Goal: Task Accomplishment & Management: Complete application form

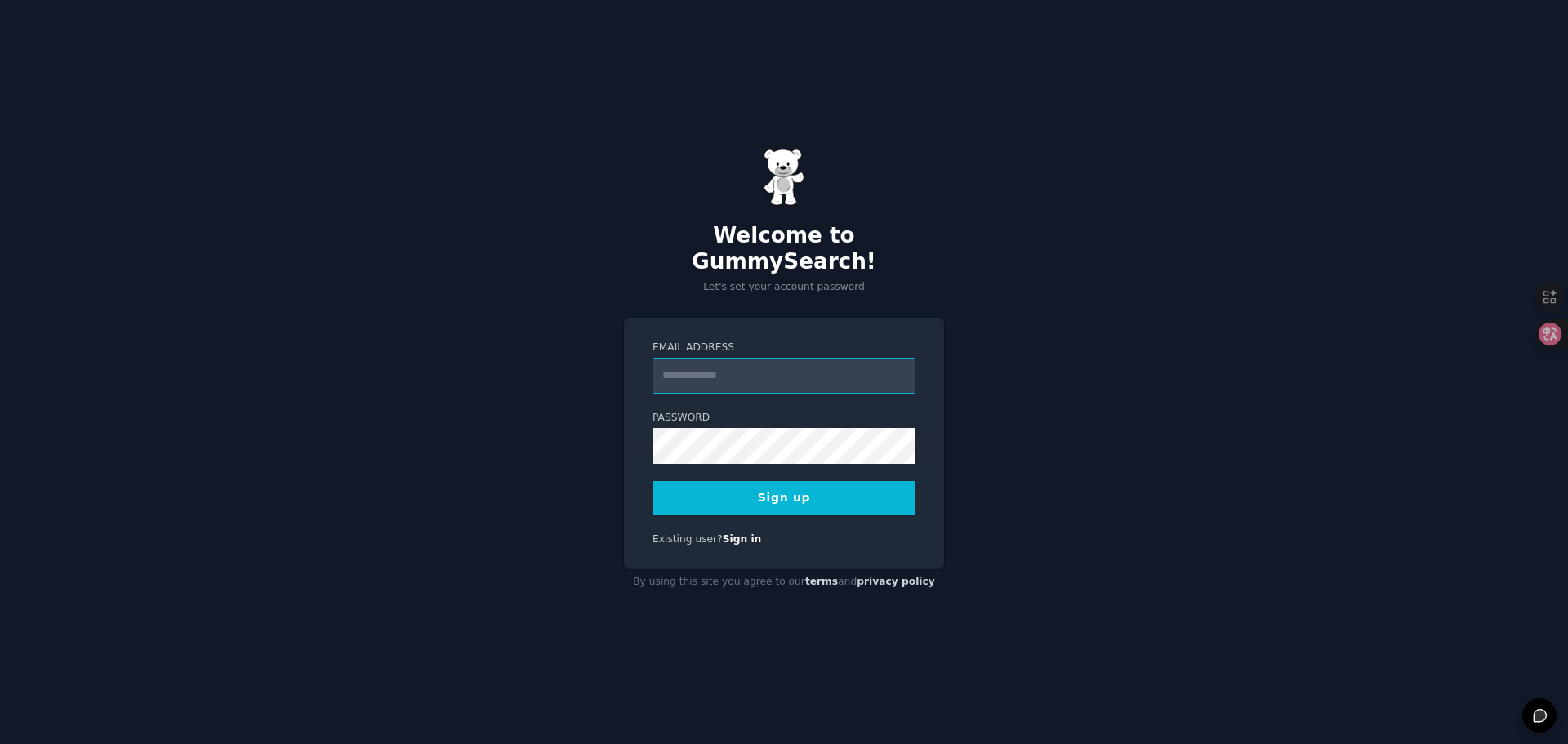
click at [827, 366] on input "Email Address" at bounding box center [784, 375] width 263 height 36
paste input "**********"
type input "**********"
click at [786, 486] on button "Sign up" at bounding box center [784, 498] width 263 height 34
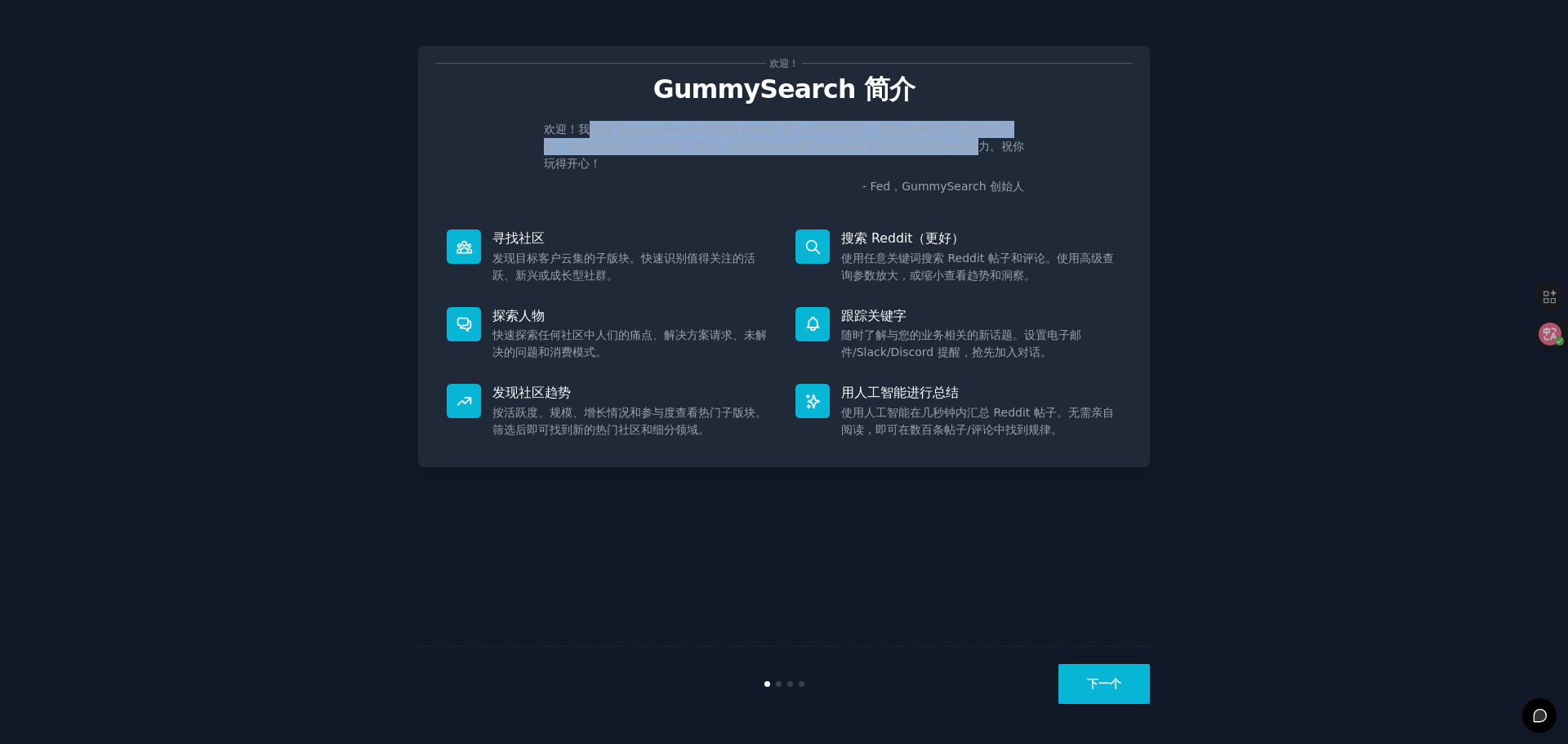
drag, startPoint x: 593, startPoint y: 129, endPoint x: 974, endPoint y: 150, distance: 381.6
click at [974, 150] on font "欢迎！我创建 GummySearch 是因为 Reddit 是一个信息宝库，但浏览起来并不总是那么容易。希望借助这款受众研究工具包，你能在你感兴趣的任何领域充…" at bounding box center [784, 146] width 480 height 48
click at [975, 150] on font "欢迎！我创建 GummySearch 是因为 Reddit 是一个信息宝库，但浏览起来并不总是那么容易。希望借助这款受众研究工具包，你能在你感兴趣的任何领域充…" at bounding box center [784, 146] width 480 height 48
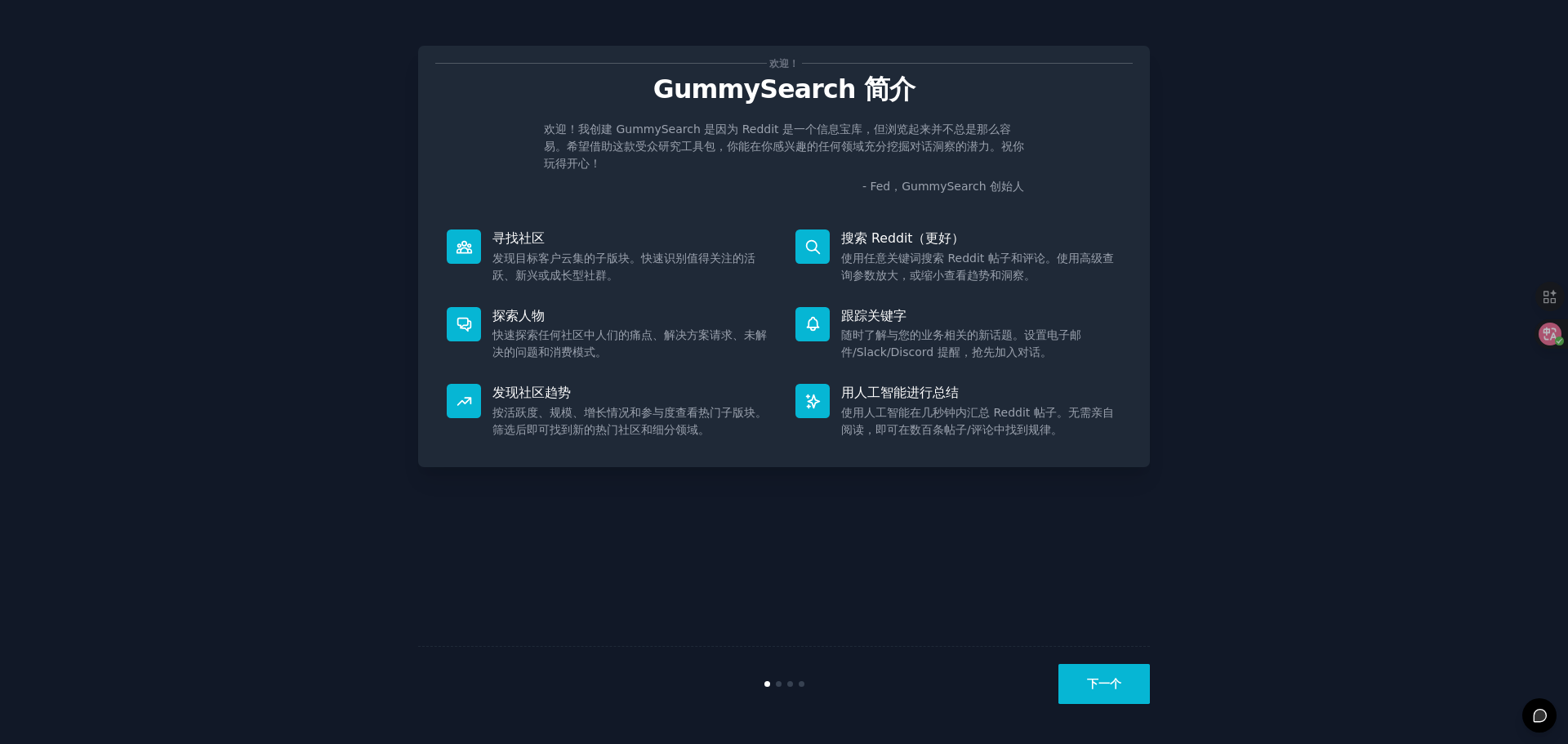
click at [1108, 686] on font "下一个" at bounding box center [1103, 683] width 34 height 13
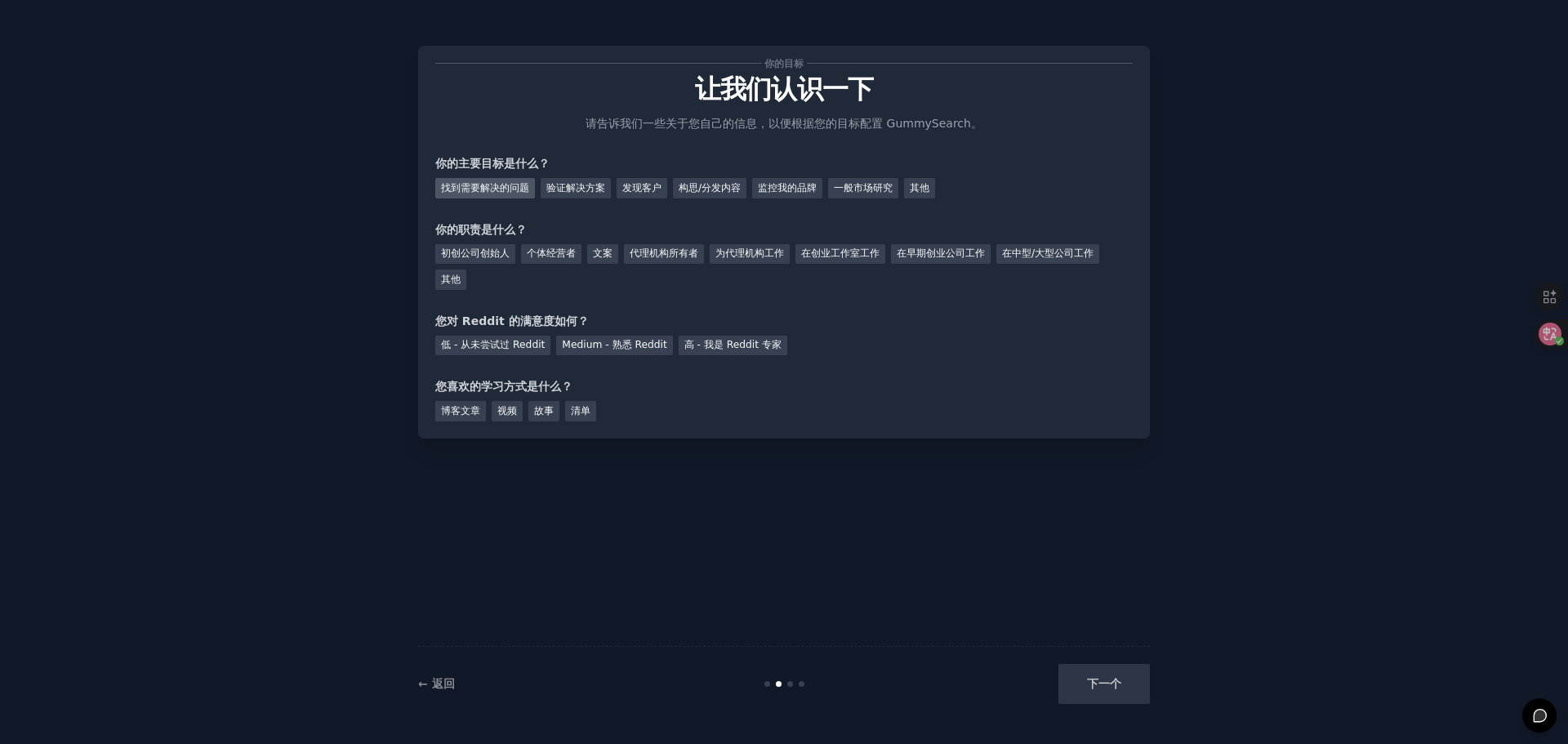
click at [457, 188] on font "找到需要解决的问题" at bounding box center [485, 187] width 88 height 11
click at [637, 194] on font "发现客户" at bounding box center [641, 187] width 39 height 11
click at [515, 190] on font "找到需要解决的问题" at bounding box center [485, 187] width 88 height 11
click at [500, 250] on font "初创公司创始人" at bounding box center [475, 253] width 69 height 11
click at [593, 346] on font "Medium - 熟悉 Reddit" at bounding box center [615, 344] width 105 height 11
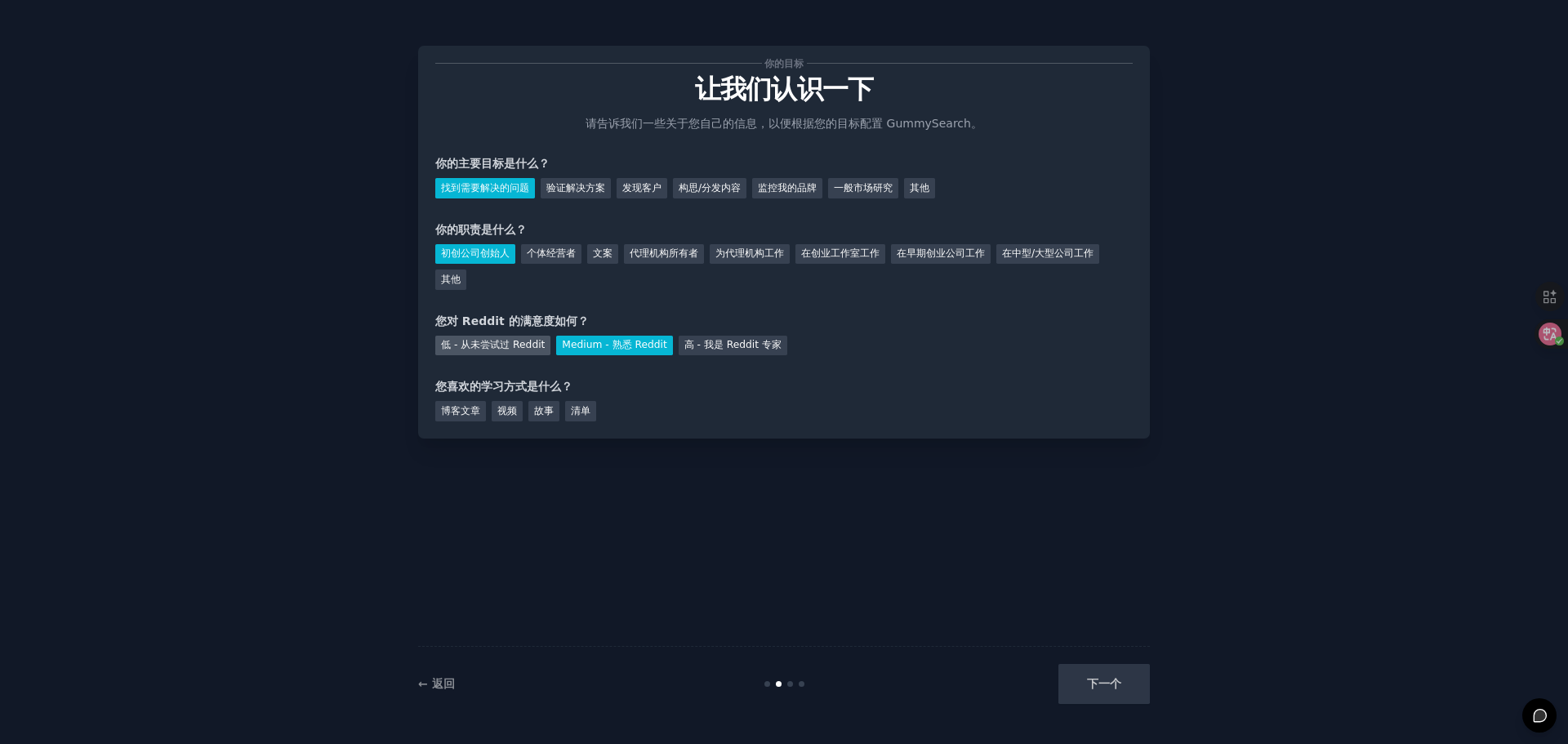
click at [521, 341] on font "低 - 从未尝试过 Reddit" at bounding box center [492, 344] width 104 height 11
click at [479, 408] on font "博客文章" at bounding box center [460, 411] width 39 height 11
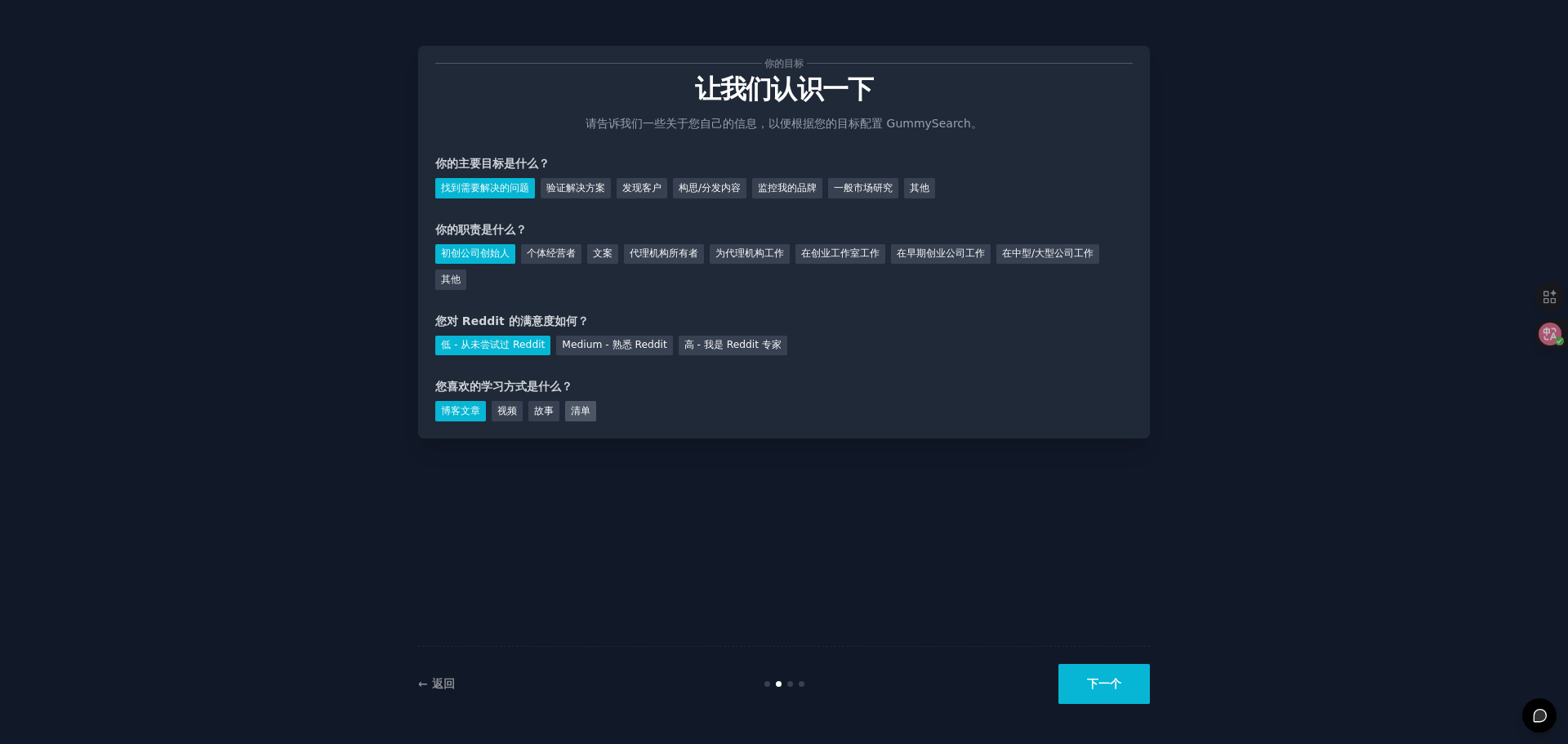
click at [584, 417] on div "清单" at bounding box center [581, 411] width 31 height 20
click at [1089, 683] on font "下一个" at bounding box center [1103, 683] width 34 height 13
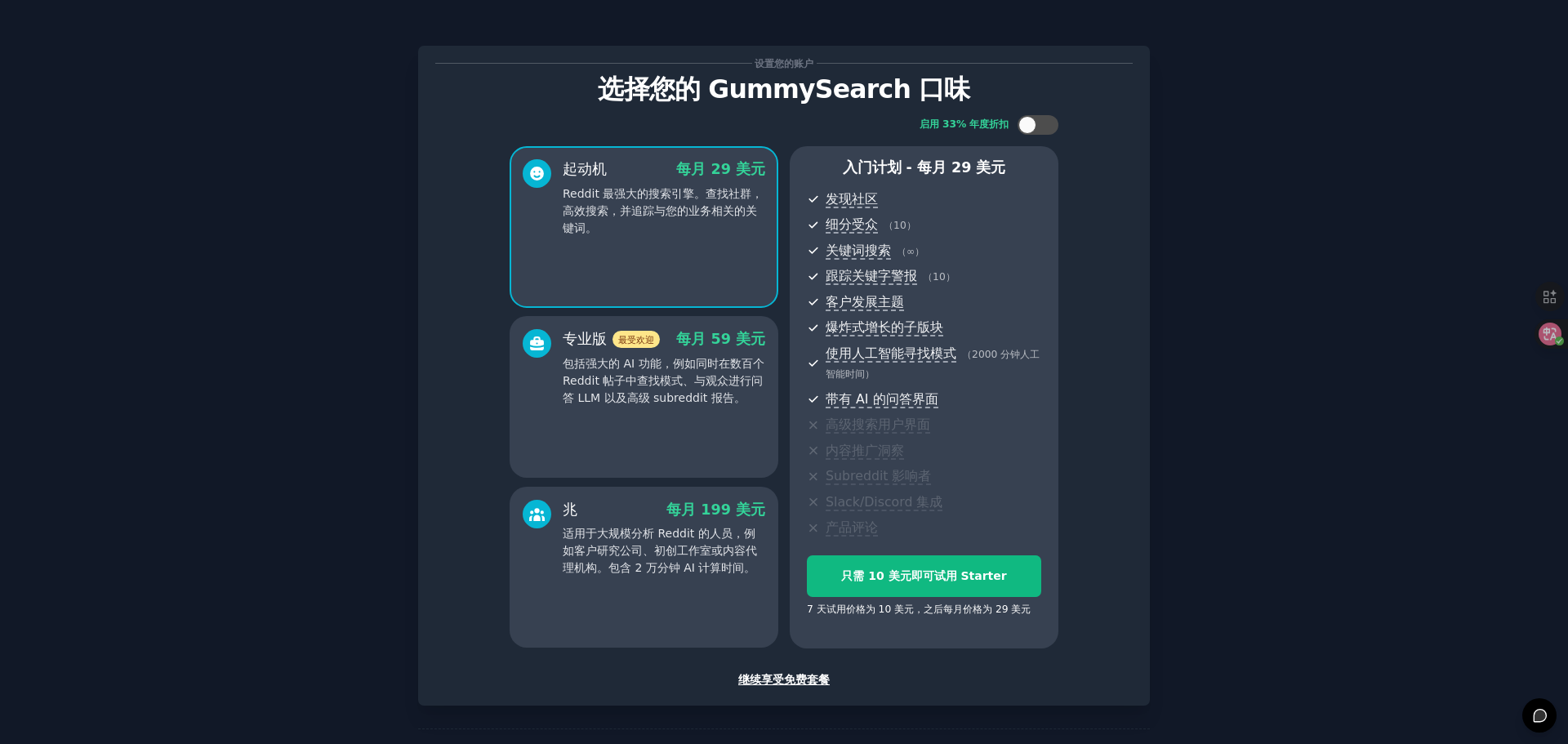
click at [1246, 213] on div "设置您的账户 选择您的 GummySearch 口味 启用 33% 年度折扣 起动机 每月 29 美元 Reddit 最强大的搜索引擎。查找社群，高效搜索，并…" at bounding box center [784, 401] width 1522 height 758
